Goal: Task Accomplishment & Management: Use online tool/utility

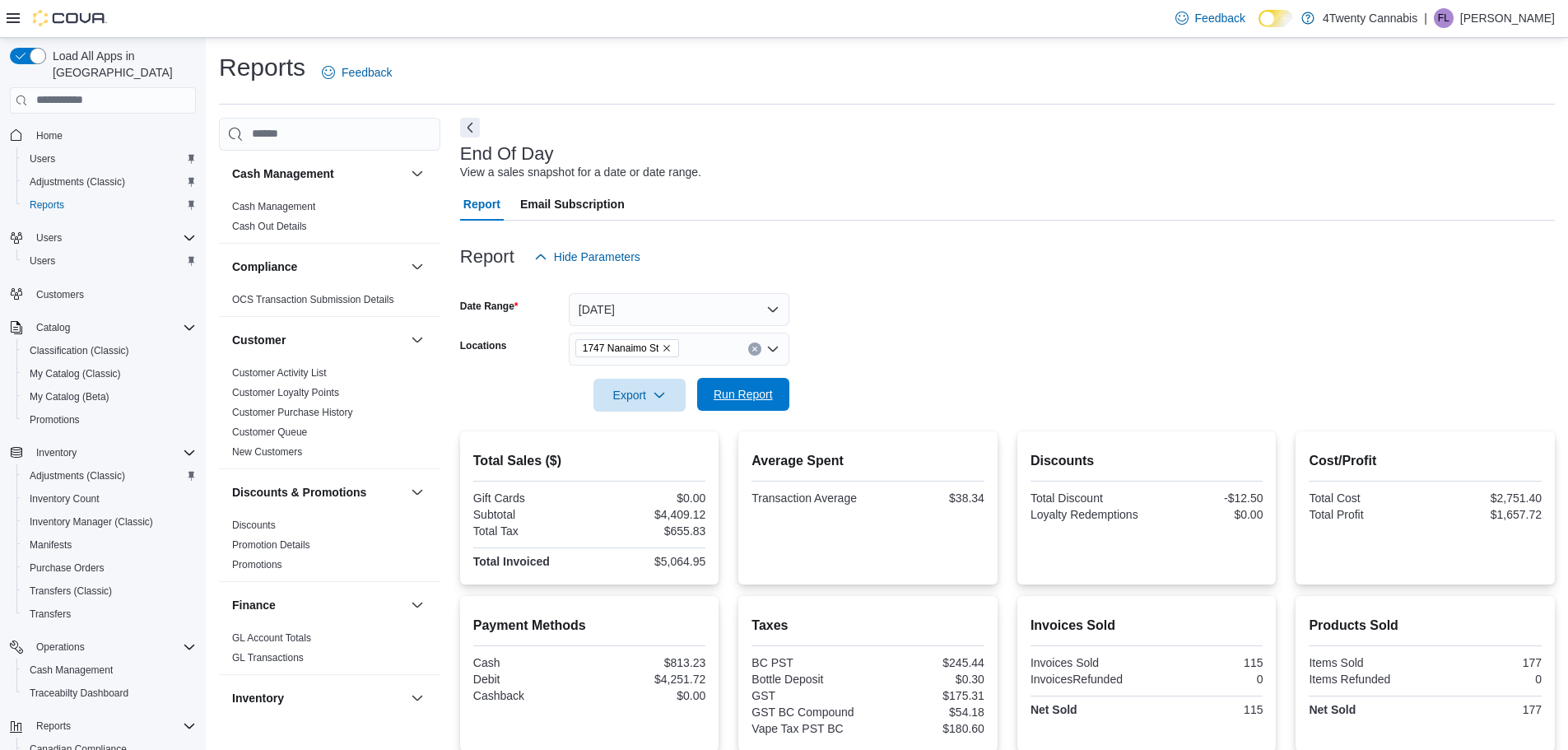
scroll to position [173, 0]
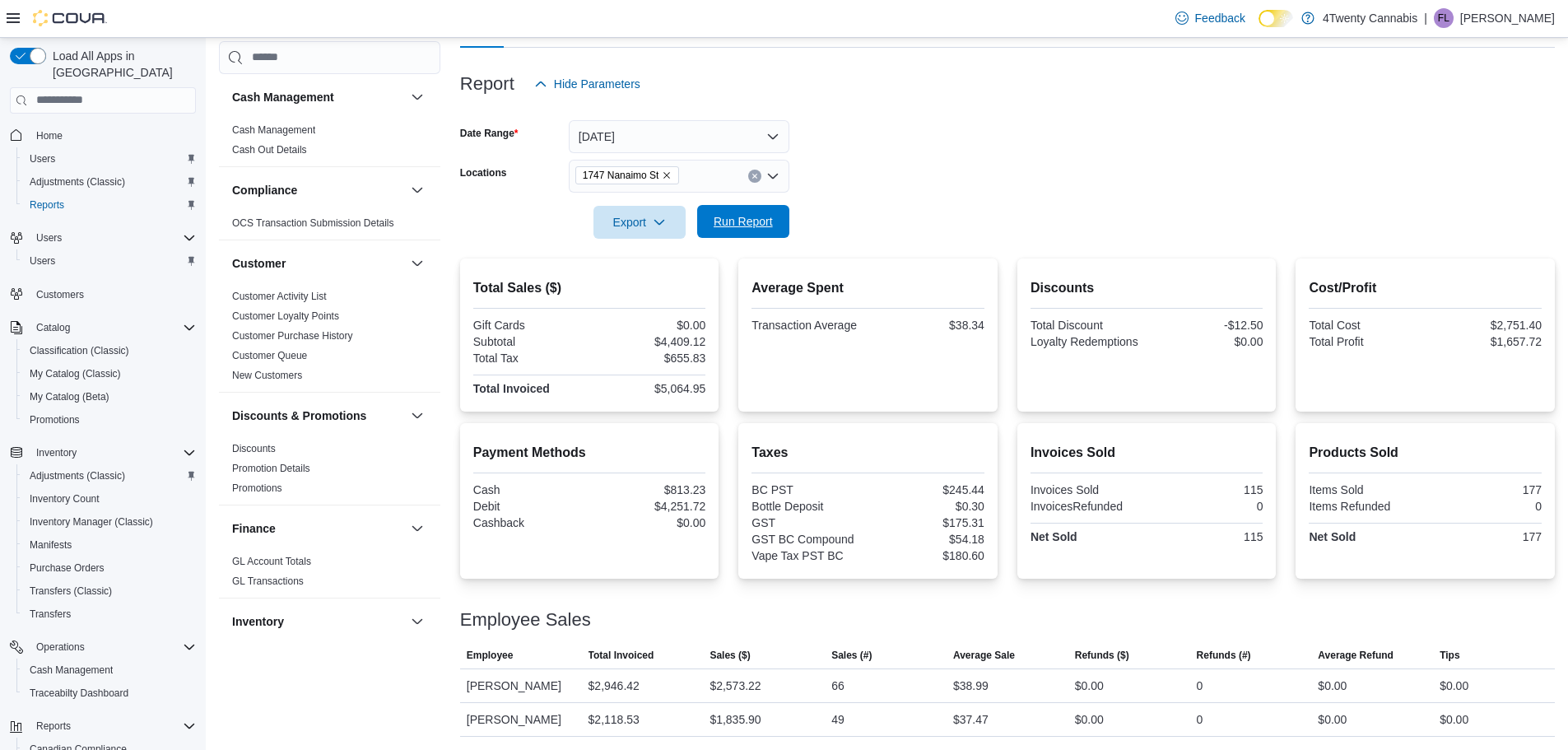
drag, startPoint x: 763, startPoint y: 220, endPoint x: 776, endPoint y: 223, distance: 13.3
click at [762, 221] on span "Run Report" at bounding box center [744, 221] width 59 height 17
click at [763, 231] on span "Run Report" at bounding box center [744, 221] width 73 height 33
click at [1036, 130] on form "Date Range Today Locations 1747 Nanaimo St Export Run Report" at bounding box center [1008, 170] width 1095 height 138
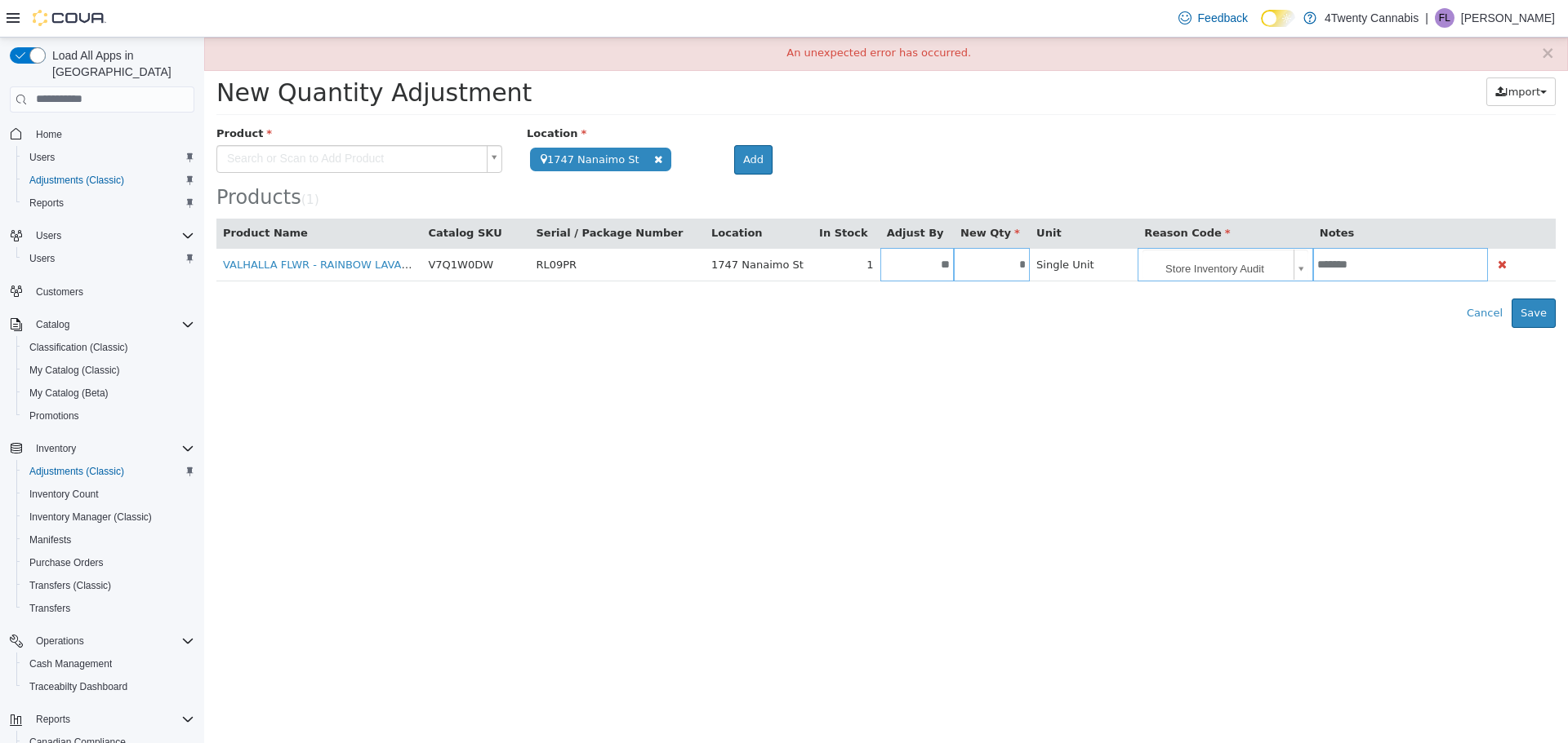
click at [1403, 327] on html "**********" at bounding box center [886, 183] width 1364 height 291
click at [1529, 307] on button "Save" at bounding box center [1533, 312] width 44 height 29
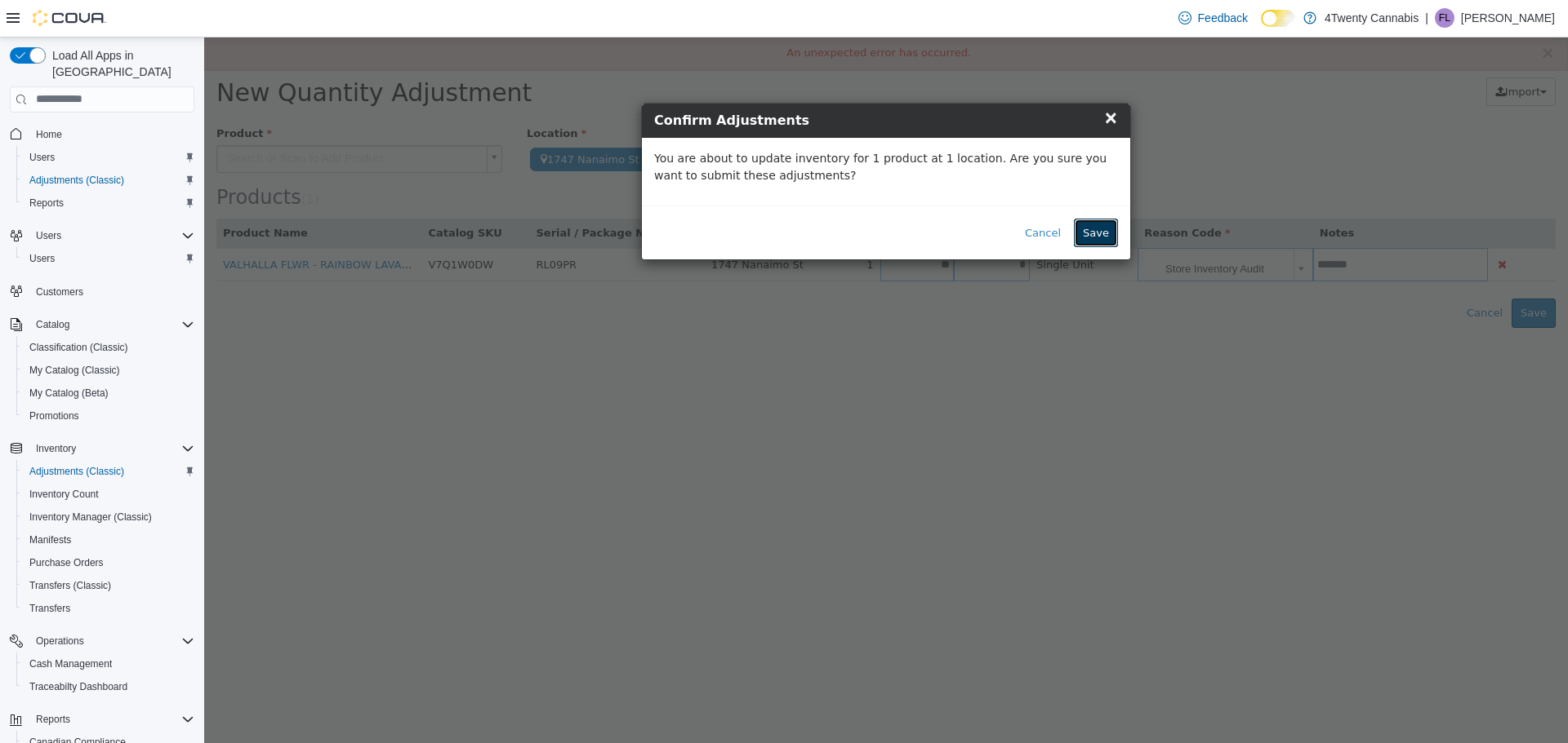
click at [1107, 231] on button "Save" at bounding box center [1095, 232] width 44 height 29
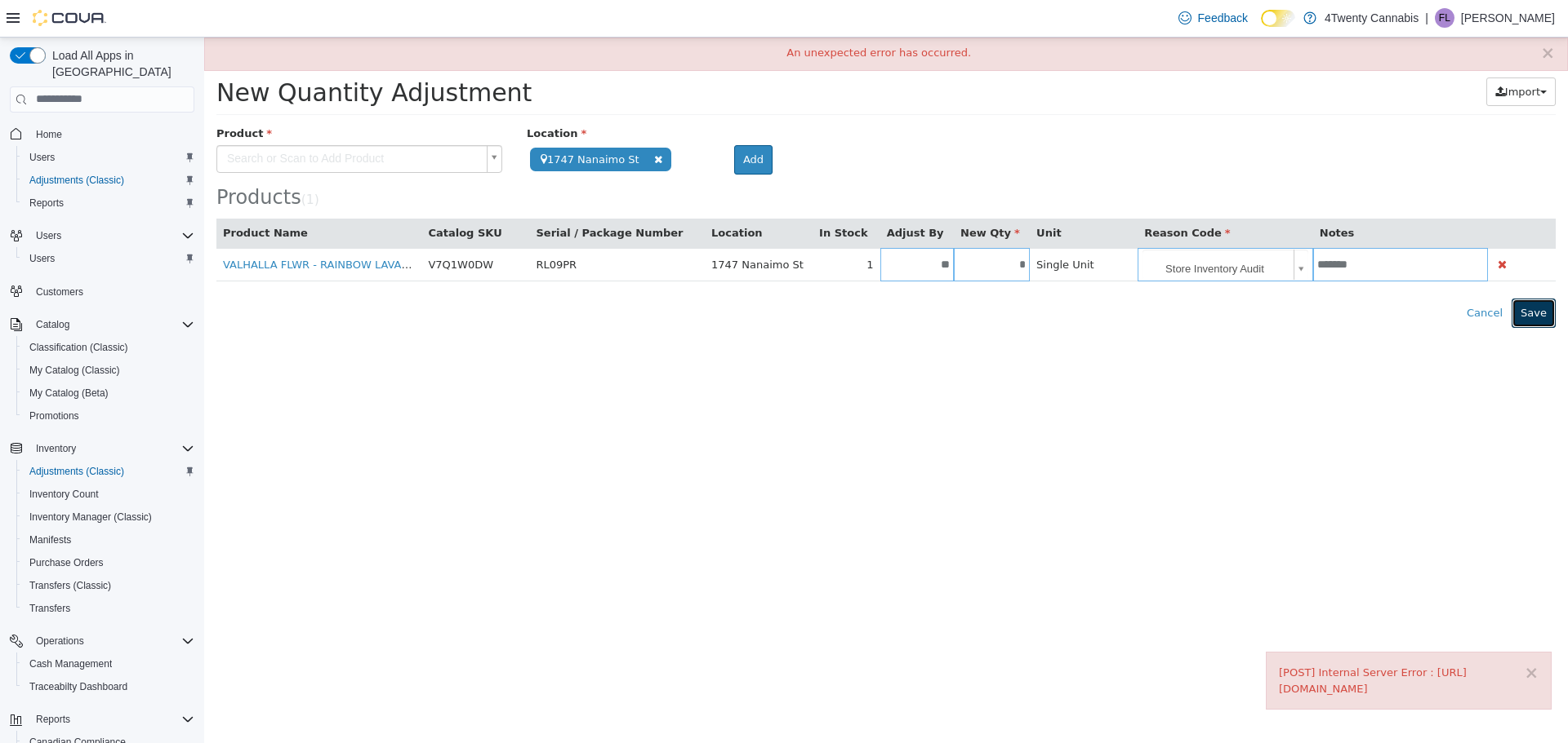
click at [1540, 315] on button "Save" at bounding box center [1533, 312] width 44 height 29
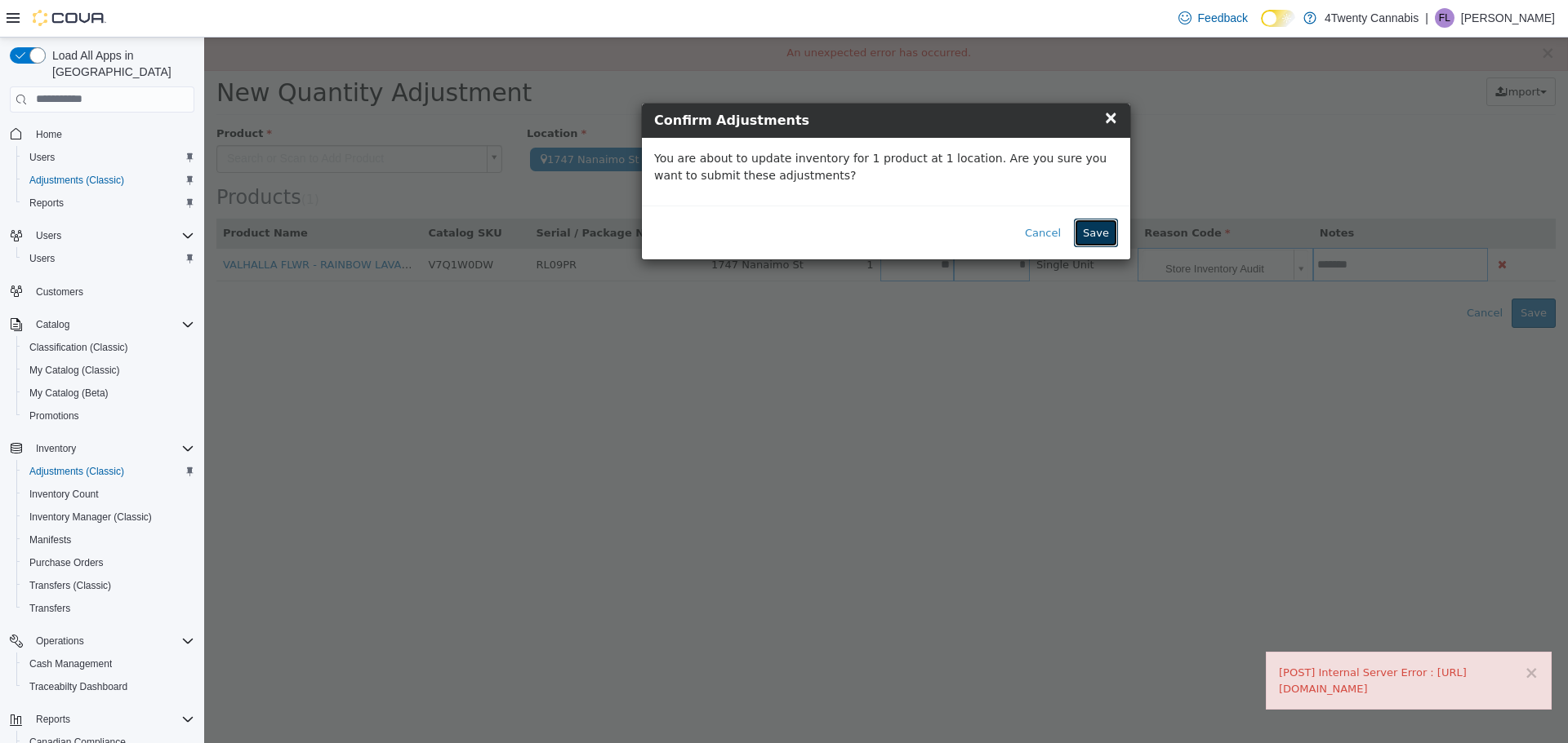
click at [1101, 238] on button "Save" at bounding box center [1095, 232] width 44 height 29
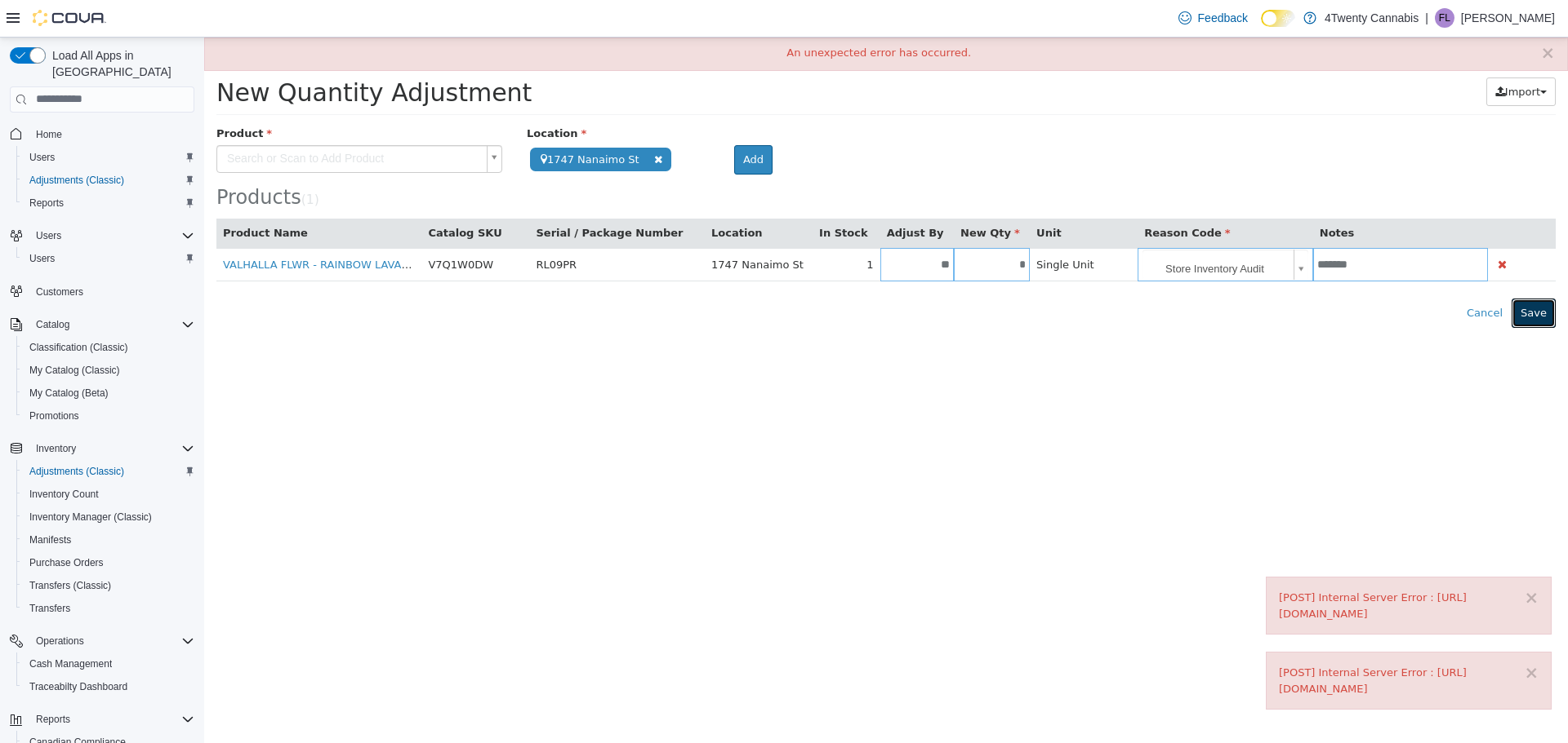
click at [1534, 306] on button "Save" at bounding box center [1533, 312] width 44 height 29
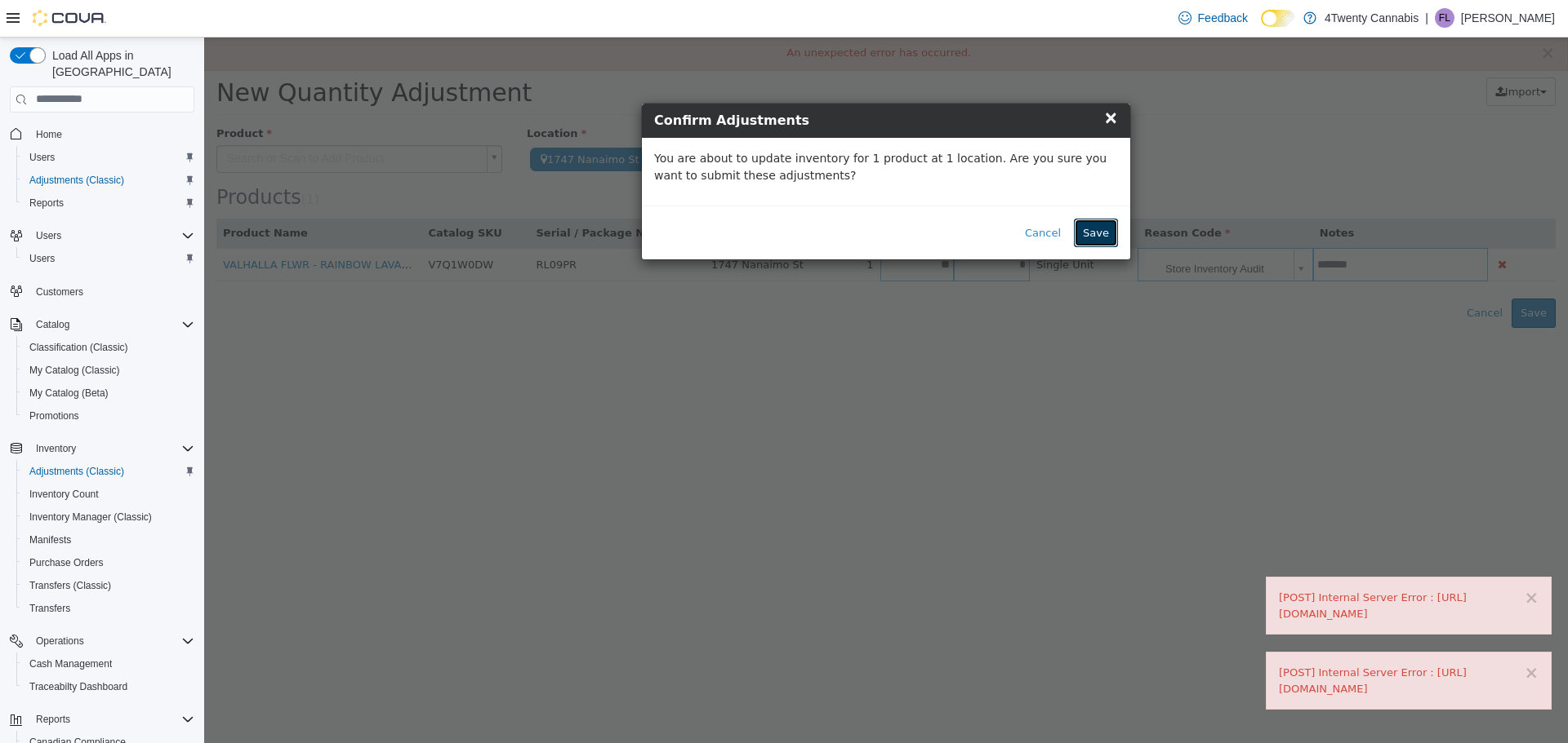
click at [1096, 235] on button "Save" at bounding box center [1095, 232] width 44 height 29
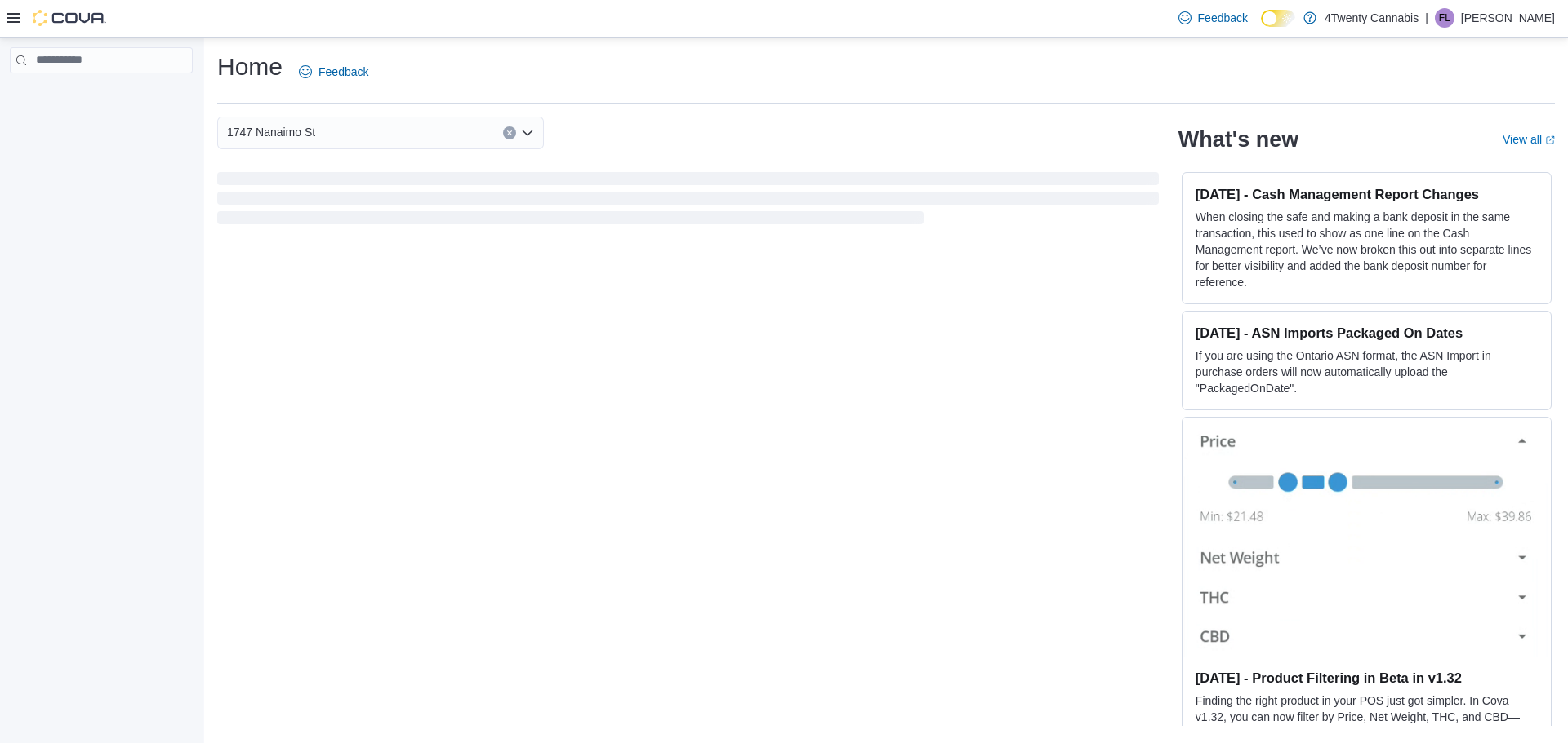
click at [1497, 15] on p "Francis Licmo" at bounding box center [1507, 18] width 94 height 20
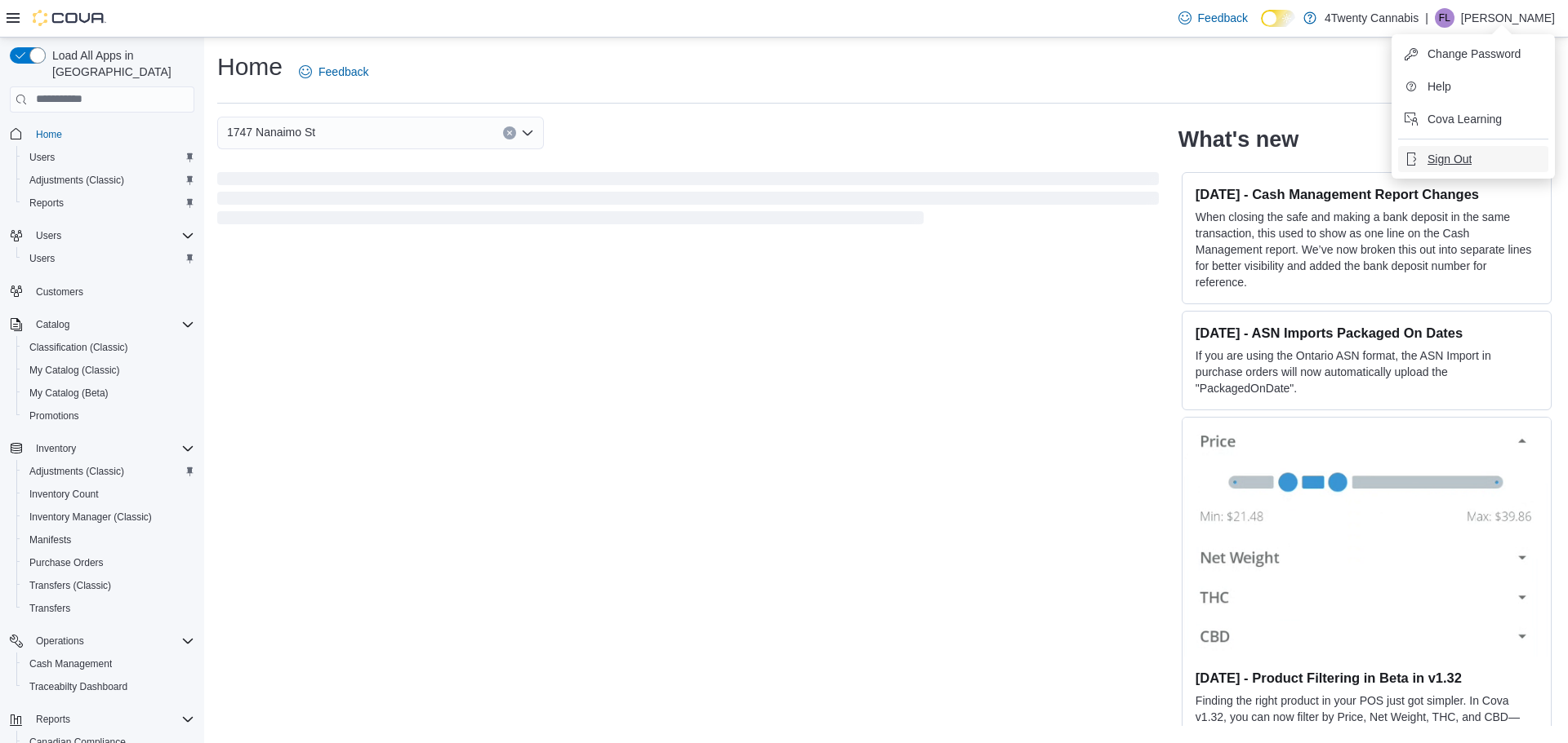
click at [1485, 149] on button "Sign Out" at bounding box center [1473, 159] width 150 height 26
